Goal: Transaction & Acquisition: Book appointment/travel/reservation

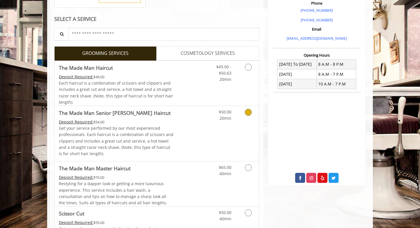
click at [205, 126] on link "Discounted Price" at bounding box center [191, 133] width 34 height 55
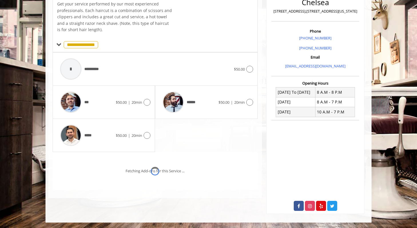
scroll to position [151, 0]
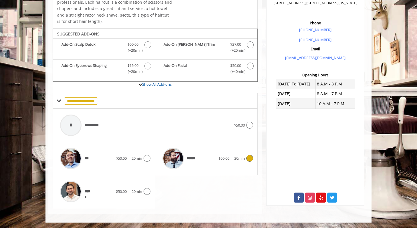
click at [211, 158] on div "******" at bounding box center [188, 158] width 59 height 27
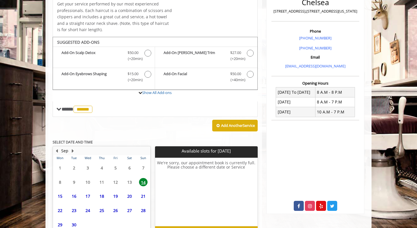
scroll to position [178, 0]
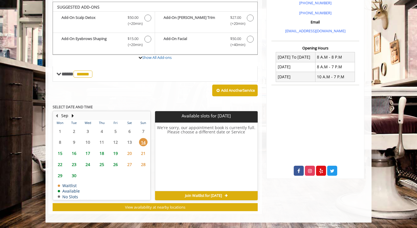
click at [60, 152] on span "15" at bounding box center [60, 153] width 9 height 8
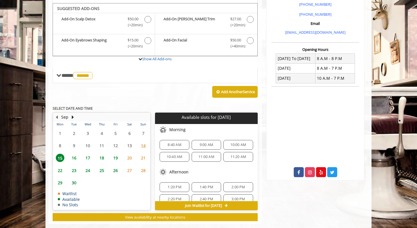
scroll to position [173, 0]
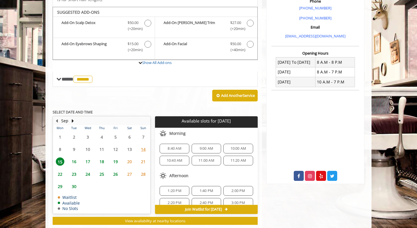
click at [207, 163] on div "11:00 AM" at bounding box center [205, 161] width 29 height 10
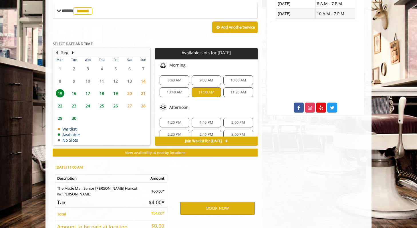
scroll to position [290, 0]
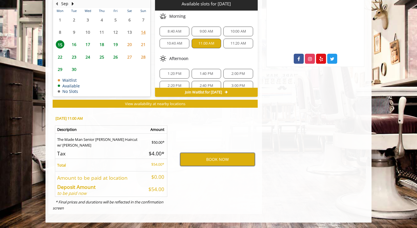
click at [204, 159] on button "BOOK NOW" at bounding box center [217, 159] width 75 height 13
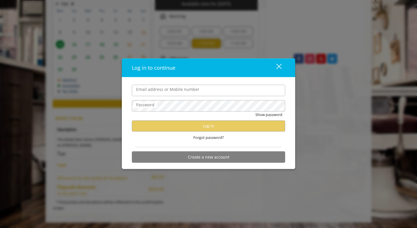
click at [181, 91] on input "Email address or Mobile number" at bounding box center [208, 90] width 153 height 11
type input "**********"
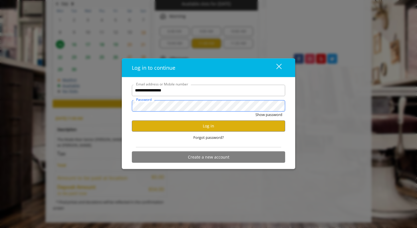
click at [255, 111] on button "Show password" at bounding box center [268, 114] width 27 height 6
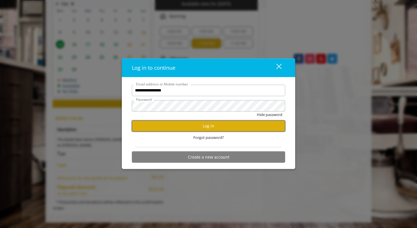
click at [199, 125] on button "Log in" at bounding box center [208, 125] width 153 height 11
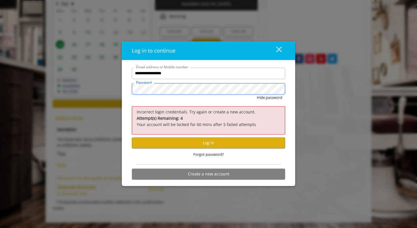
click at [257, 95] on button "Hide password" at bounding box center [269, 98] width 25 height 6
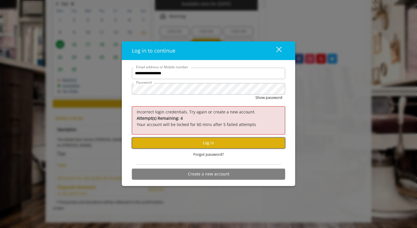
click at [200, 144] on button "Log in" at bounding box center [208, 142] width 153 height 11
click at [183, 141] on button "Log in" at bounding box center [208, 142] width 153 height 11
click at [208, 141] on button "Log in" at bounding box center [208, 142] width 153 height 11
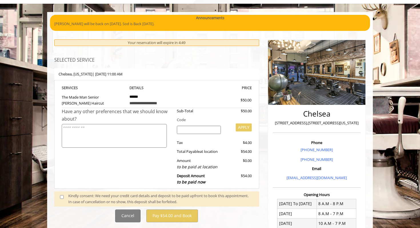
scroll to position [43, 0]
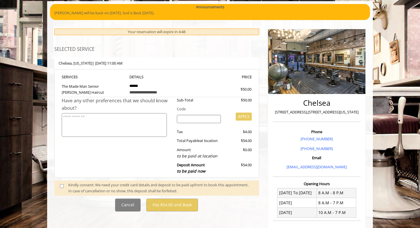
click at [187, 116] on input "search" at bounding box center [199, 119] width 44 height 9
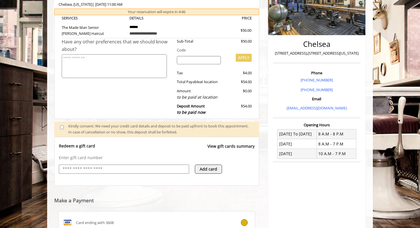
scroll to position [192, 0]
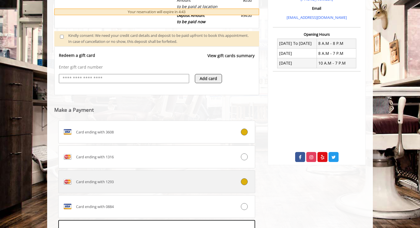
click at [143, 182] on div "Card ending with 1293" at bounding box center [140, 181] width 163 height 9
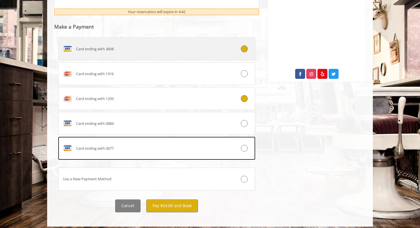
scroll to position [279, 0]
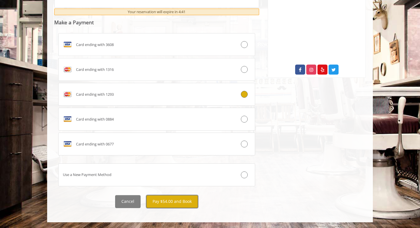
click at [175, 201] on button "Pay $54.00 and Book" at bounding box center [172, 201] width 52 height 13
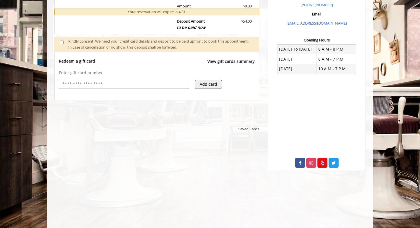
scroll to position [233, 0]
